Goal: Answer question/provide support

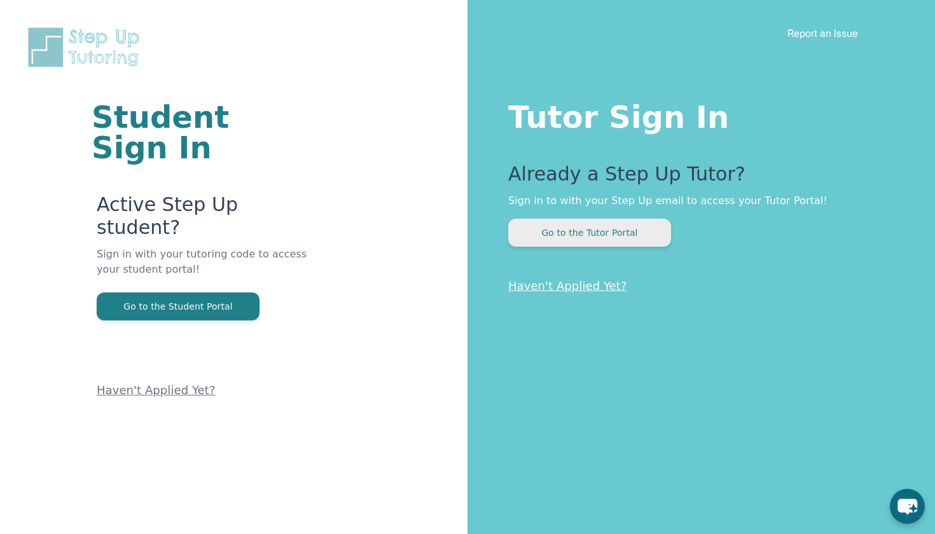
click at [591, 226] on button "Go to the Tutor Portal" at bounding box center [589, 233] width 163 height 28
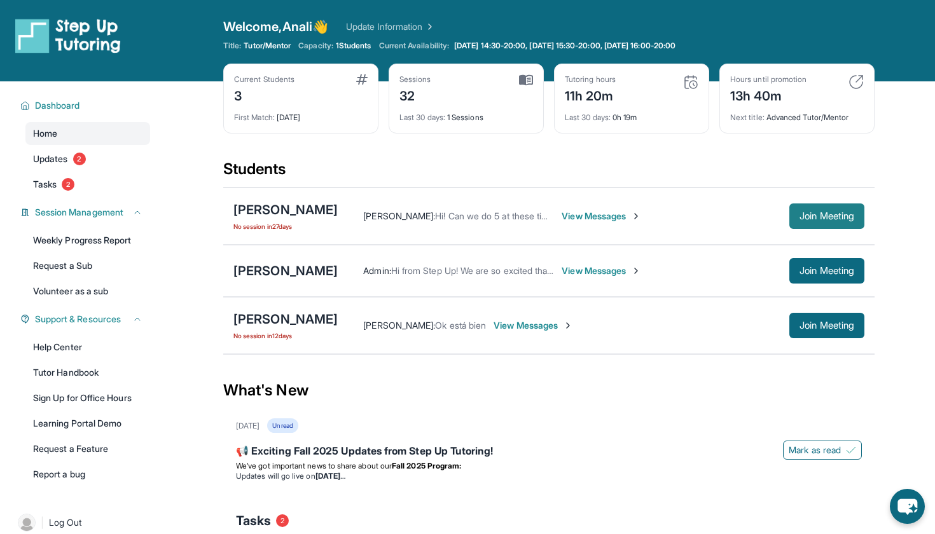
click at [817, 213] on span "Join Meeting" at bounding box center [826, 216] width 55 height 8
click at [818, 322] on span "Join Meeting" at bounding box center [826, 326] width 55 height 8
click at [493, 329] on span "View Messages" at bounding box center [532, 325] width 79 height 13
click at [272, 319] on div "[PERSON_NAME]" at bounding box center [285, 319] width 104 height 18
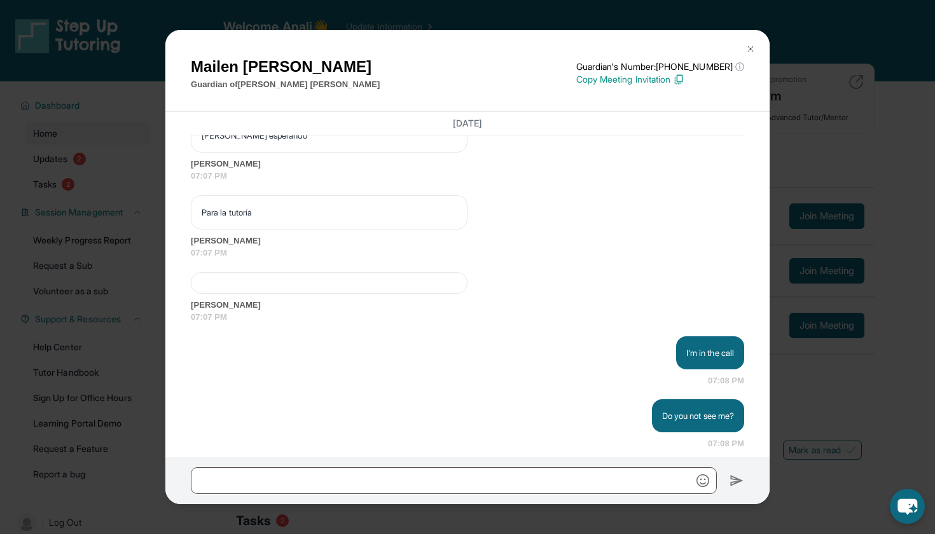
scroll to position [2775, 0]
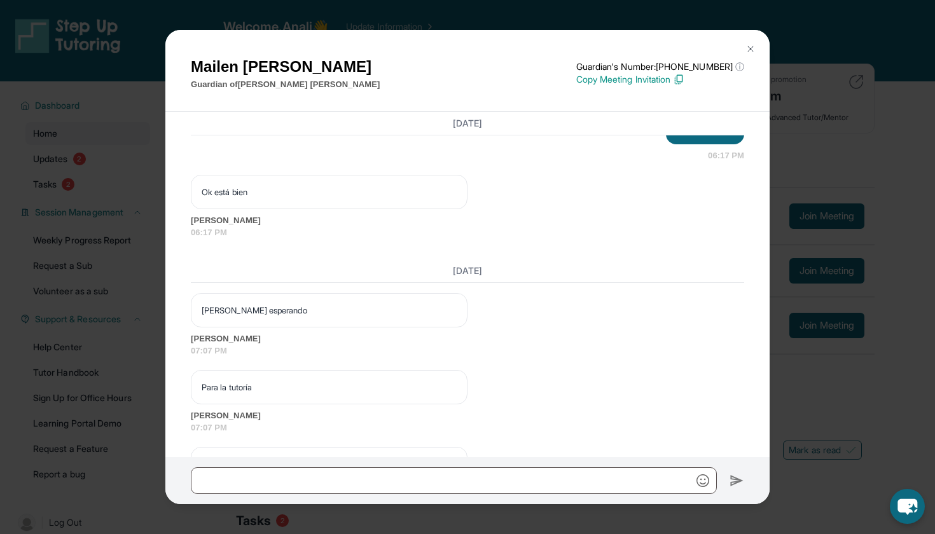
click at [848, 81] on div "[PERSON_NAME] Guardian of [PERSON_NAME] Guardian's Number: [PHONE_NUMBER] ⓘ Thi…" at bounding box center [467, 267] width 935 height 534
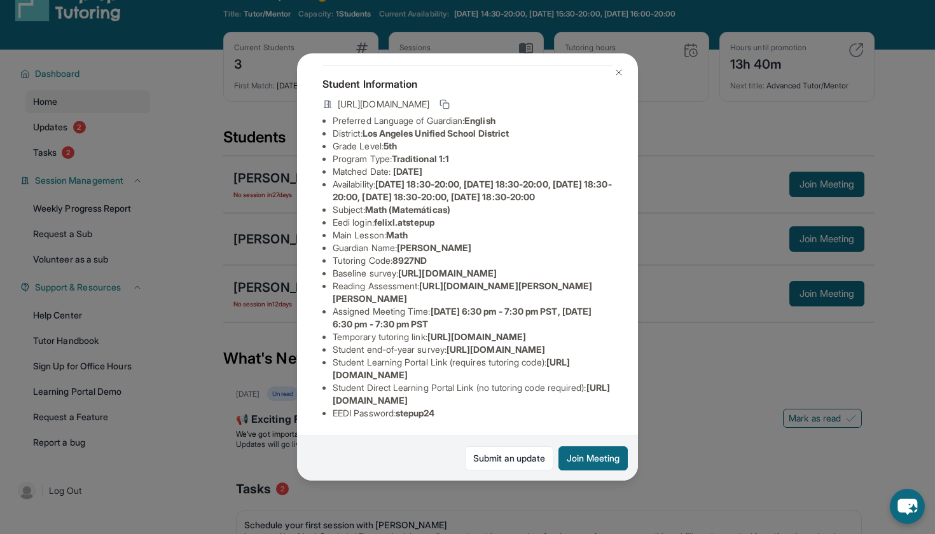
scroll to position [197, 0]
drag, startPoint x: 333, startPoint y: 375, endPoint x: 576, endPoint y: 378, distance: 242.3
click at [576, 378] on li "Student Learning Portal Link (requires tutoring code) : [URL][DOMAIN_NAME]" at bounding box center [473, 368] width 280 height 25
copy li "[URL][DOMAIN_NAME]"
click at [518, 343] on li "Student end-of-year survey : [URL][DOMAIN_NAME]" at bounding box center [473, 349] width 280 height 13
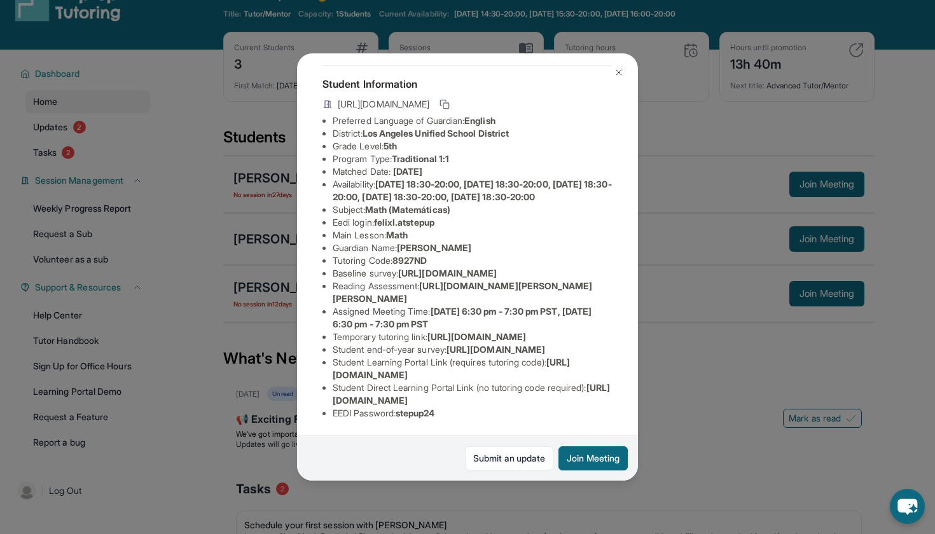
scroll to position [64, 0]
click at [357, 225] on li "Eedi login : felixl.atstepup" at bounding box center [473, 222] width 280 height 13
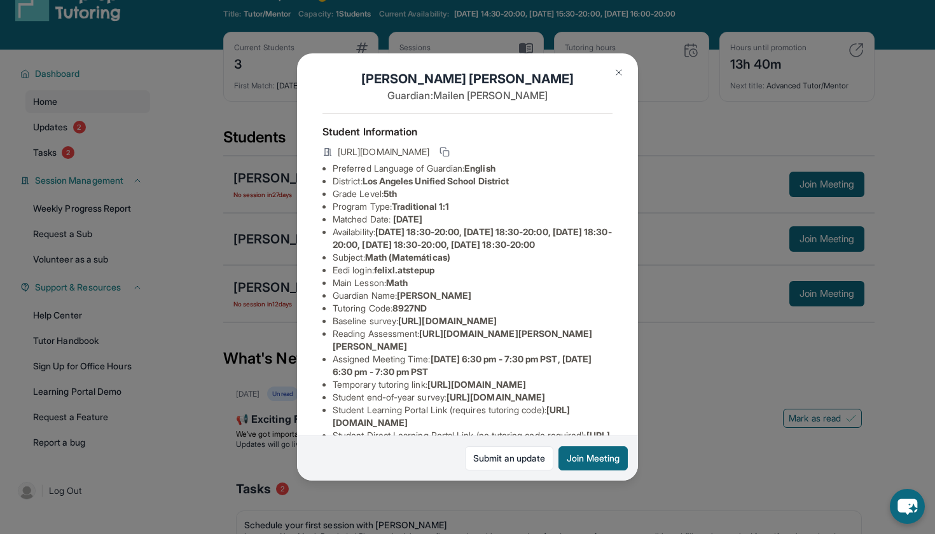
scroll to position [15, 0]
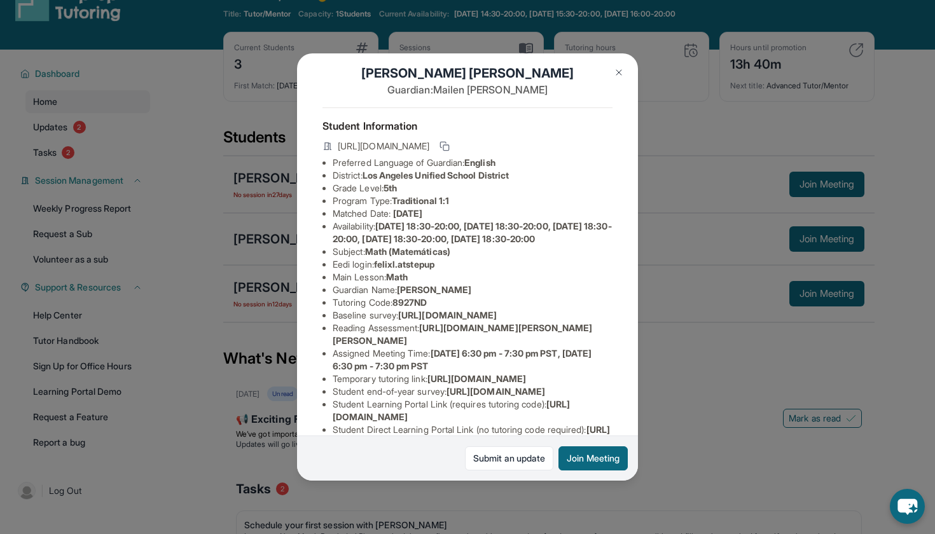
drag, startPoint x: 380, startPoint y: 279, endPoint x: 457, endPoint y: 279, distance: 76.9
click at [457, 271] on li "Eedi login : felixl.atstepup" at bounding box center [473, 264] width 280 height 13
copy li "felixl.atstepup"
click at [535, 296] on li "Guardian Name : [PERSON_NAME]" at bounding box center [473, 290] width 280 height 13
click at [442, 295] on span "[PERSON_NAME]" at bounding box center [434, 289] width 74 height 11
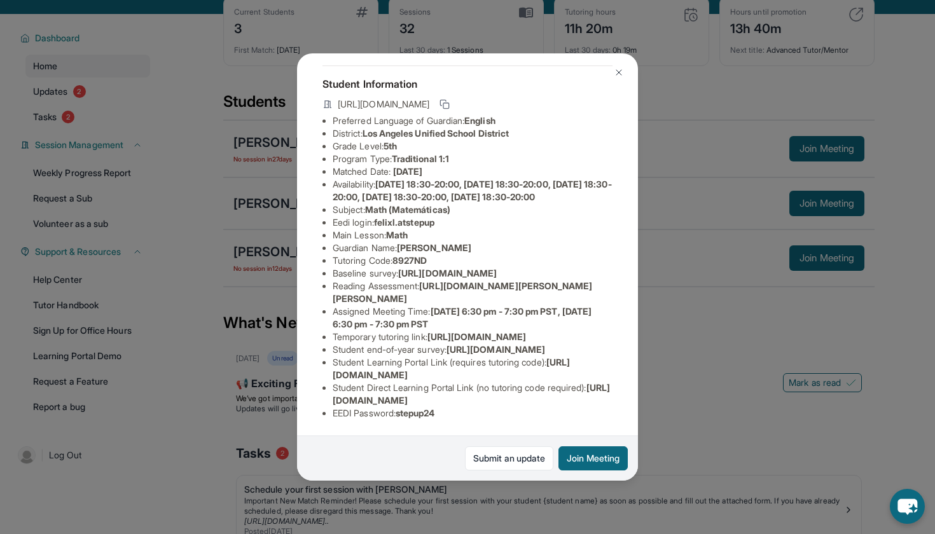
scroll to position [194, 25]
drag, startPoint x: 378, startPoint y: 418, endPoint x: 443, endPoint y: 413, distance: 65.1
click at [443, 413] on li "EEDI Password : stepup24" at bounding box center [473, 413] width 280 height 13
copy li "stepup24"
